Goal: Information Seeking & Learning: Learn about a topic

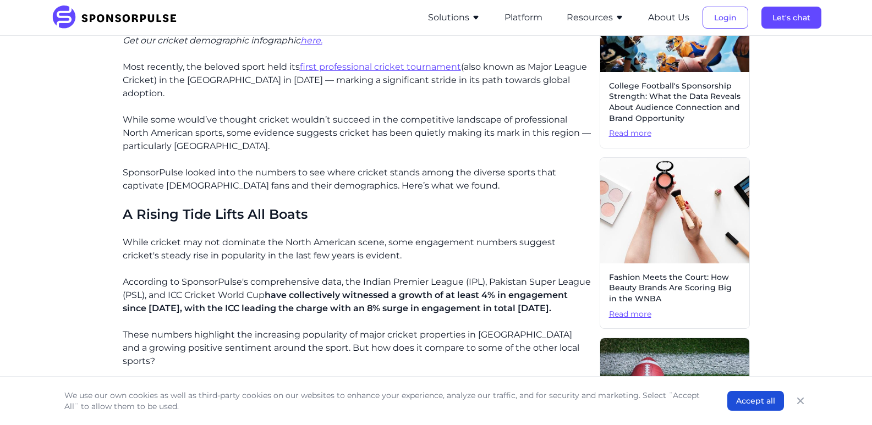
scroll to position [385, 0]
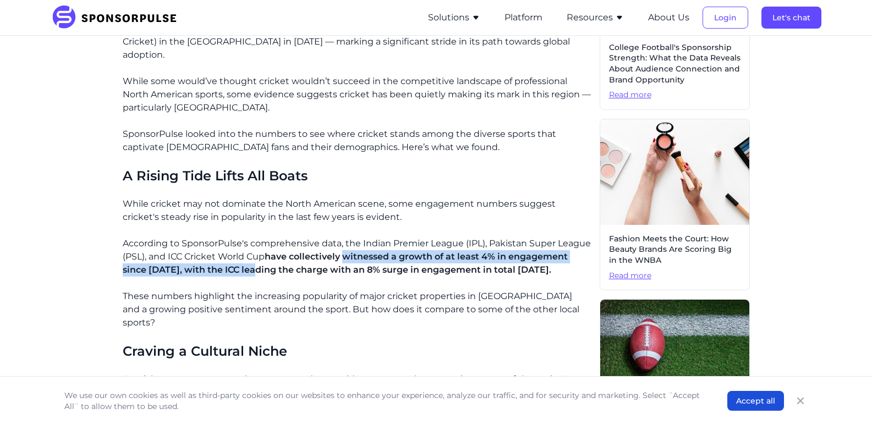
drag, startPoint x: 254, startPoint y: 264, endPoint x: 347, endPoint y: 263, distance: 93.5
click at [347, 263] on p "According to SponsorPulse's comprehensive data, the Indian Premier League (IPL)…" at bounding box center [357, 257] width 468 height 40
click at [355, 267] on span "have collectively witnessed a growth of at least 4% in engagement since [DATE],…" at bounding box center [345, 263] width 445 height 24
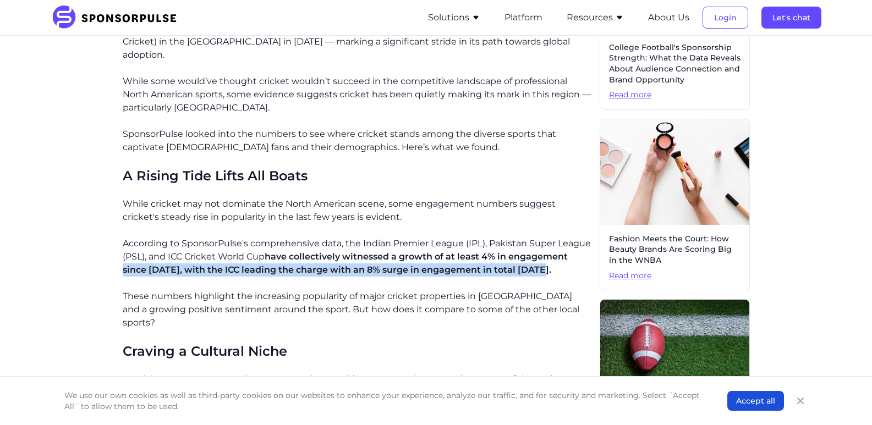
drag, startPoint x: 147, startPoint y: 273, endPoint x: 538, endPoint y: 269, distance: 390.6
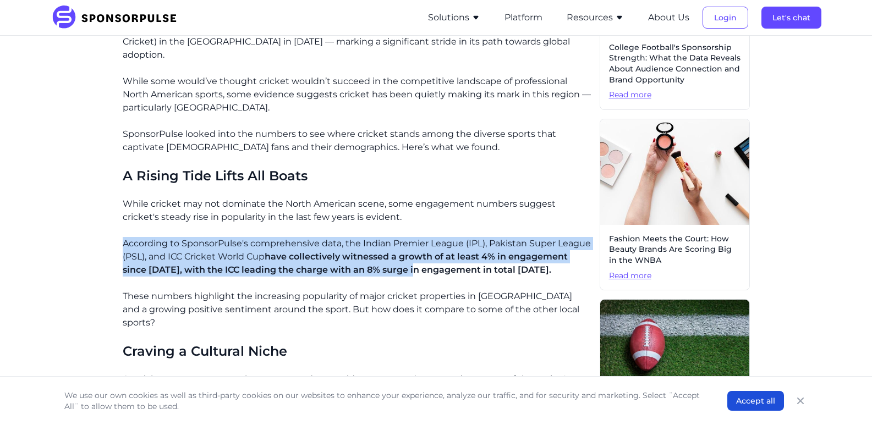
drag, startPoint x: 129, startPoint y: 244, endPoint x: 418, endPoint y: 273, distance: 290.4
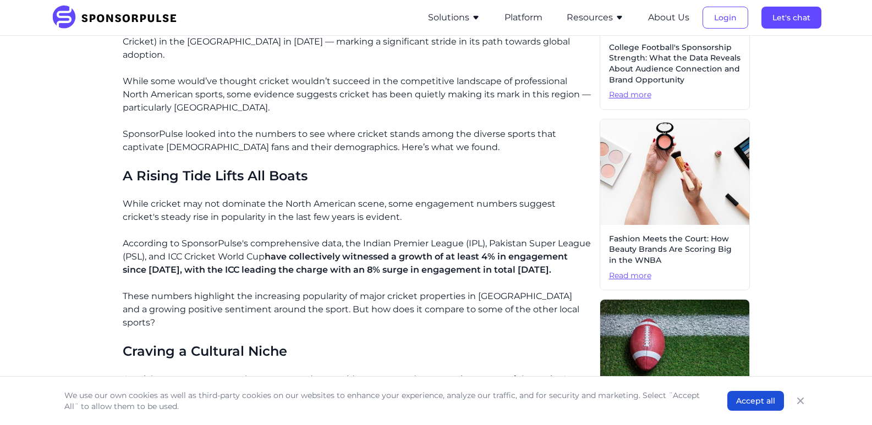
click at [429, 275] on p "According to SponsorPulse's comprehensive data, the Indian Premier League (IPL)…" at bounding box center [357, 257] width 468 height 40
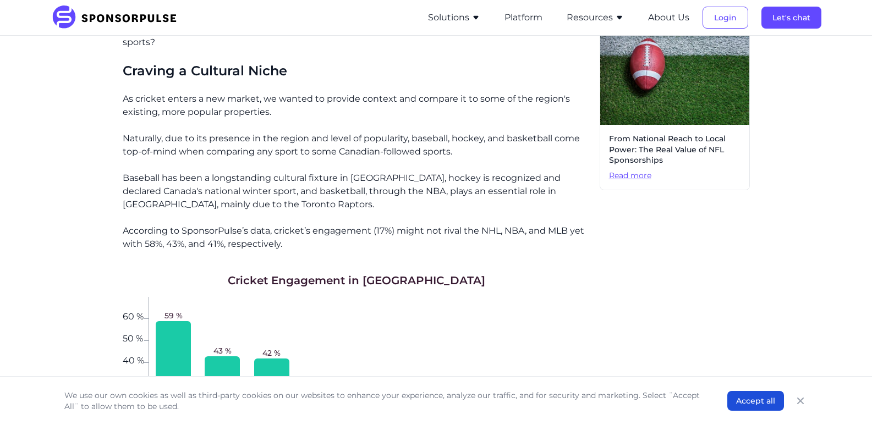
scroll to position [618, 0]
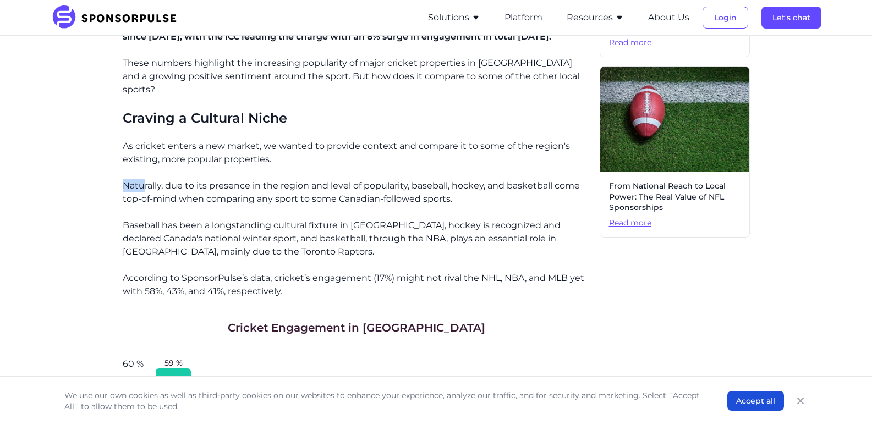
click at [172, 179] on p "Naturally, due to its presence in the region and level of popularity, baseball,…" at bounding box center [357, 192] width 468 height 26
drag, startPoint x: 179, startPoint y: 172, endPoint x: 454, endPoint y: 187, distance: 275.5
click at [454, 187] on p "Naturally, due to its presence in the region and level of popularity, baseball,…" at bounding box center [357, 192] width 468 height 26
click at [457, 187] on p "Naturally, due to its presence in the region and level of popularity, baseball,…" at bounding box center [357, 192] width 468 height 26
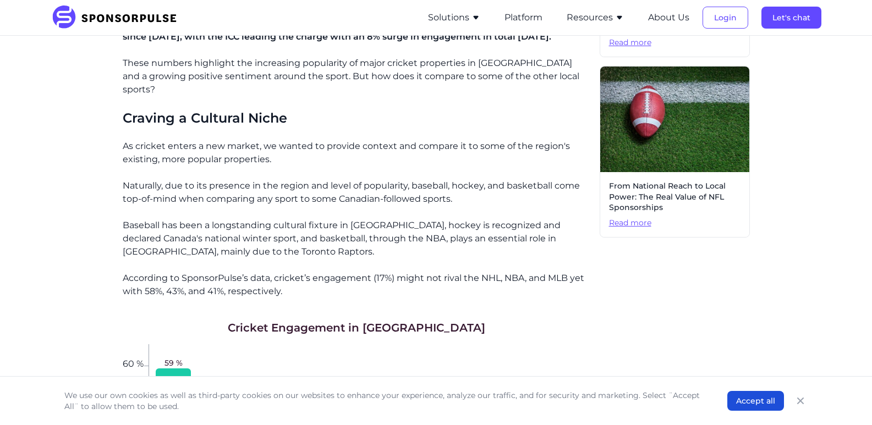
drag, startPoint x: 131, startPoint y: 213, endPoint x: 180, endPoint y: 217, distance: 49.2
click at [130, 219] on p "Baseball has been a longstanding cultural fixture in [GEOGRAPHIC_DATA], hockey …" at bounding box center [357, 239] width 468 height 40
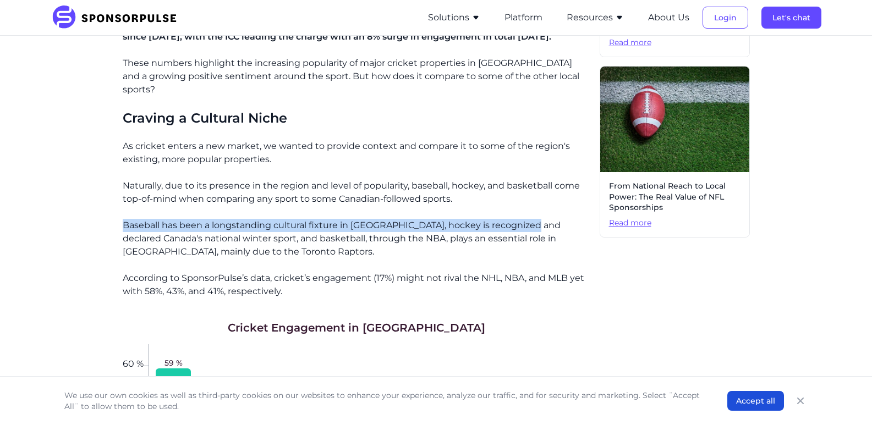
drag, startPoint x: 180, startPoint y: 217, endPoint x: 503, endPoint y: 213, distance: 323.0
click at [526, 219] on p "Baseball has been a longstanding cultural fixture in [GEOGRAPHIC_DATA], hockey …" at bounding box center [357, 239] width 468 height 40
click at [527, 219] on p "Baseball has been a longstanding cultural fixture in [GEOGRAPHIC_DATA], hockey …" at bounding box center [357, 239] width 468 height 40
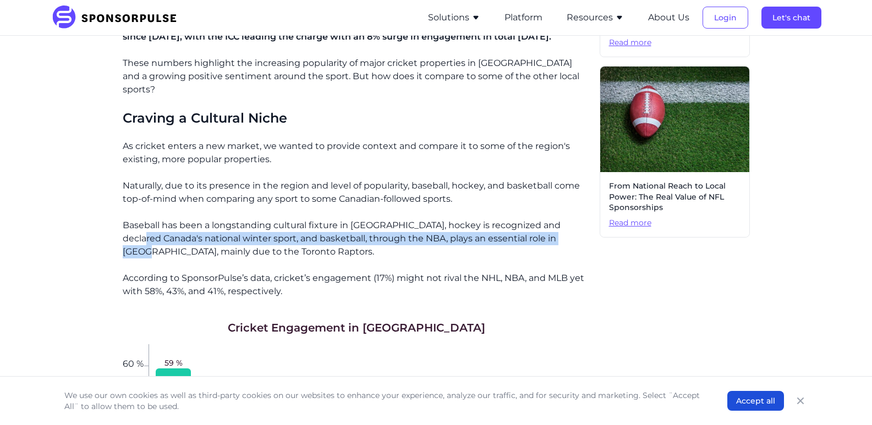
drag, startPoint x: 128, startPoint y: 230, endPoint x: 566, endPoint y: 231, distance: 437.4
click at [566, 231] on div "Home Insights A Data-Driven Exploration of Cricket’s Popularity in [GEOGRAPHIC_…" at bounding box center [436, 380] width 753 height 1907
click at [566, 231] on p "Baseball has been a longstanding cultural fixture in [GEOGRAPHIC_DATA], hockey …" at bounding box center [357, 239] width 468 height 40
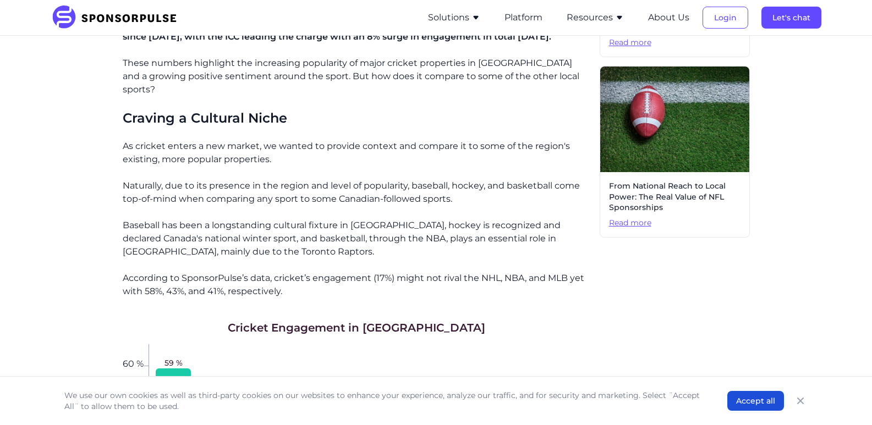
click at [386, 244] on p "Baseball has been a longstanding cultural fixture in [GEOGRAPHIC_DATA], hockey …" at bounding box center [357, 239] width 468 height 40
drag, startPoint x: 128, startPoint y: 237, endPoint x: 239, endPoint y: 240, distance: 111.7
click at [239, 240] on p "Baseball has been a longstanding cultural fixture in [GEOGRAPHIC_DATA], hockey …" at bounding box center [357, 239] width 468 height 40
click at [251, 240] on p "Baseball has been a longstanding cultural fixture in [GEOGRAPHIC_DATA], hockey …" at bounding box center [357, 239] width 468 height 40
drag, startPoint x: 131, startPoint y: 267, endPoint x: 277, endPoint y: 268, distance: 145.8
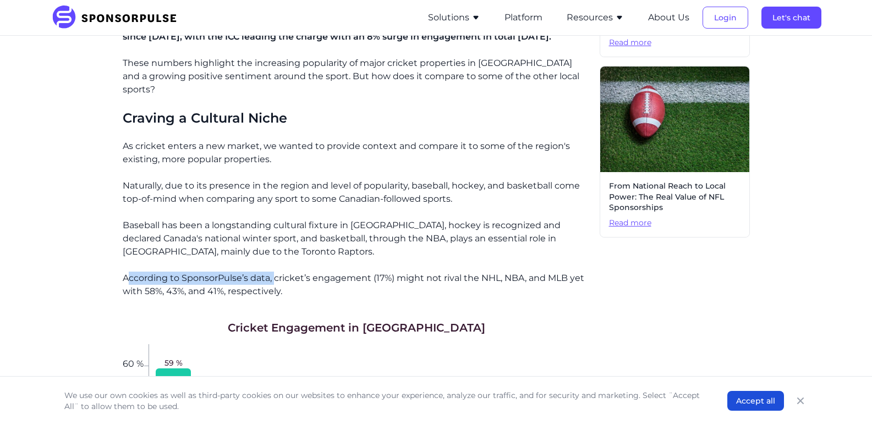
click at [277, 272] on p "According to SponsorPulse’s data, cricket’s engagement (17%) might not rival th…" at bounding box center [357, 285] width 468 height 26
click at [294, 244] on p "Baseball has been a longstanding cultural fixture in [GEOGRAPHIC_DATA], hockey …" at bounding box center [357, 239] width 468 height 40
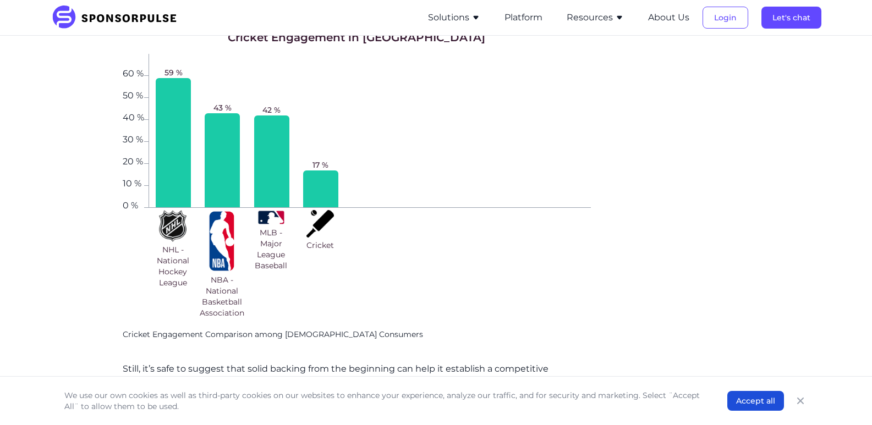
scroll to position [926, 0]
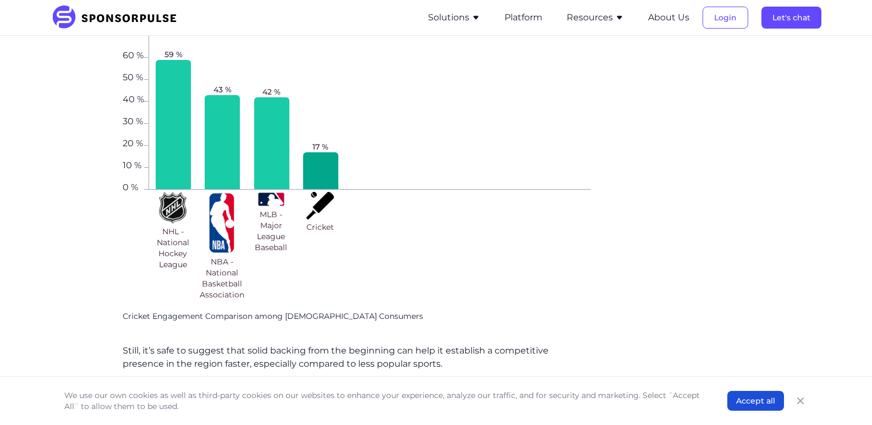
click at [325, 154] on div at bounding box center [320, 170] width 35 height 37
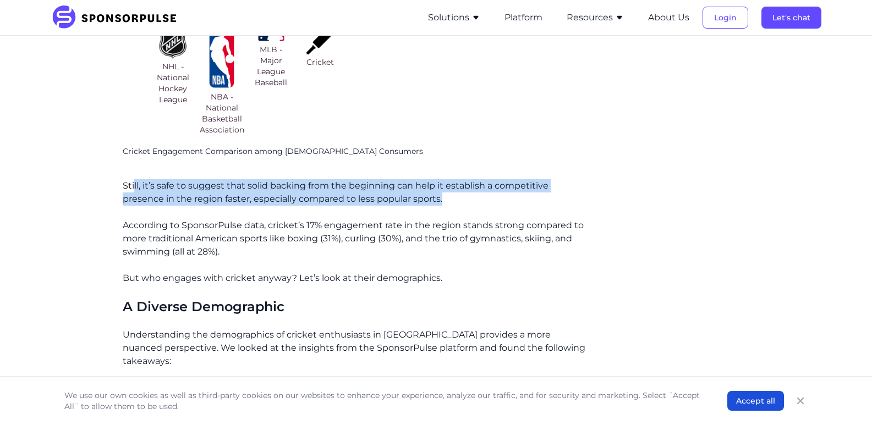
drag, startPoint x: 133, startPoint y: 172, endPoint x: 400, endPoint y: 186, distance: 267.2
click at [399, 186] on p "Still, it’s safe to suggest that solid backing from the beginning can help it e…" at bounding box center [357, 192] width 468 height 26
click at [400, 186] on p "Still, it’s safe to suggest that solid backing from the beginning can help it e…" at bounding box center [357, 192] width 468 height 26
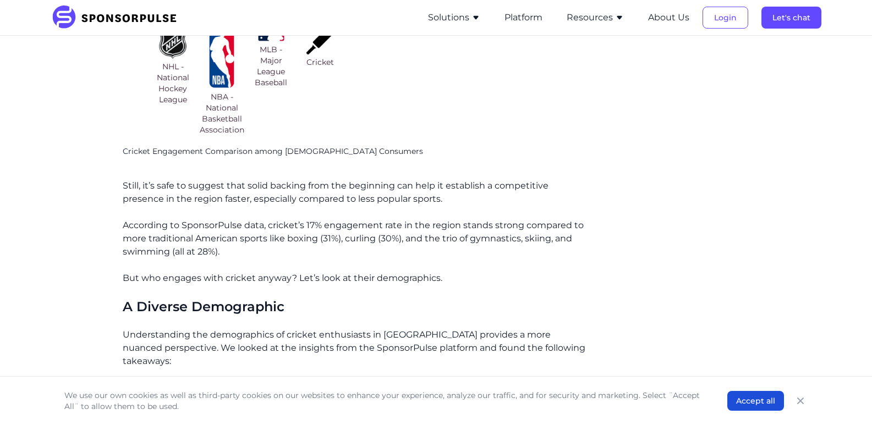
click at [416, 186] on p "Still, it’s safe to suggest that solid backing from the beginning can help it e…" at bounding box center [357, 192] width 468 height 26
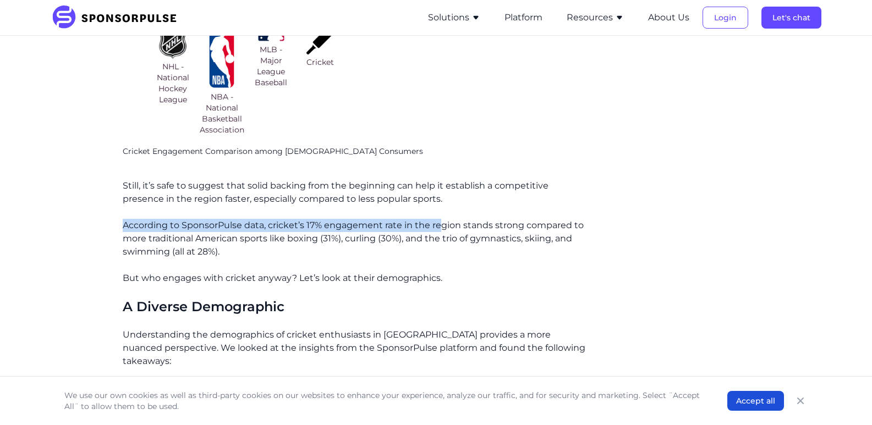
drag, startPoint x: 113, startPoint y: 210, endPoint x: 443, endPoint y: 213, distance: 330.7
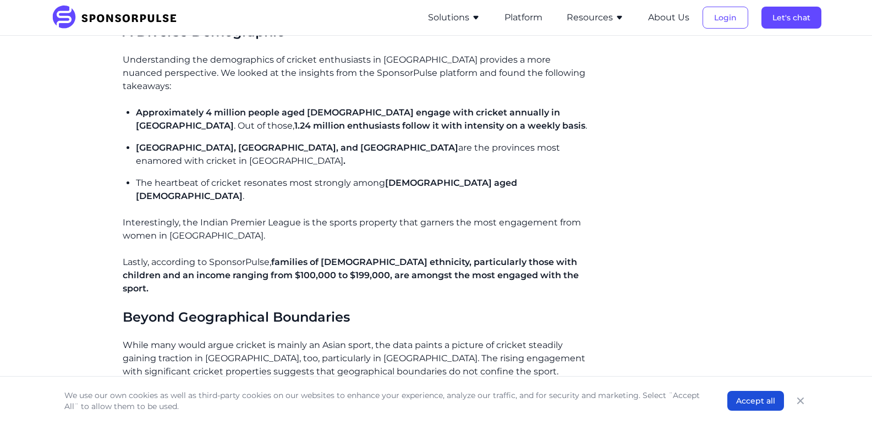
scroll to position [1477, 0]
